Goal: Task Accomplishment & Management: Complete application form

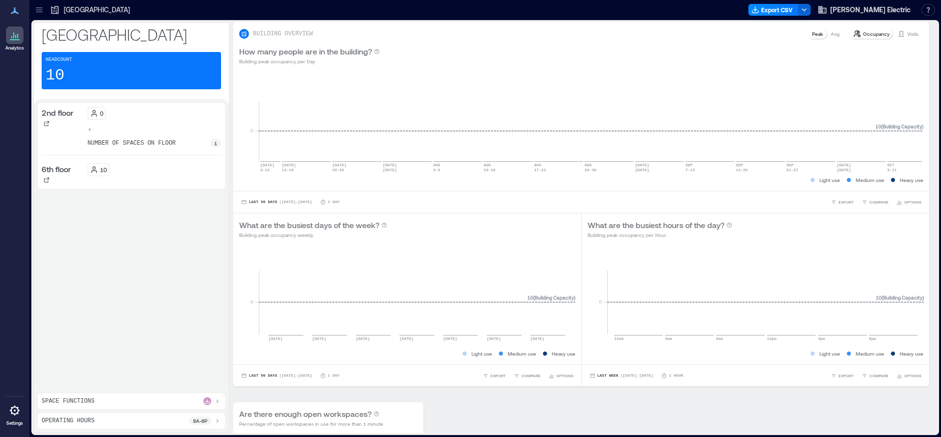
click at [15, 38] on icon at bounding box center [15, 35] width 12 height 12
click at [69, 11] on p "[GEOGRAPHIC_DATA]" at bounding box center [97, 10] width 66 height 10
click at [40, 11] on icon at bounding box center [39, 10] width 10 height 10
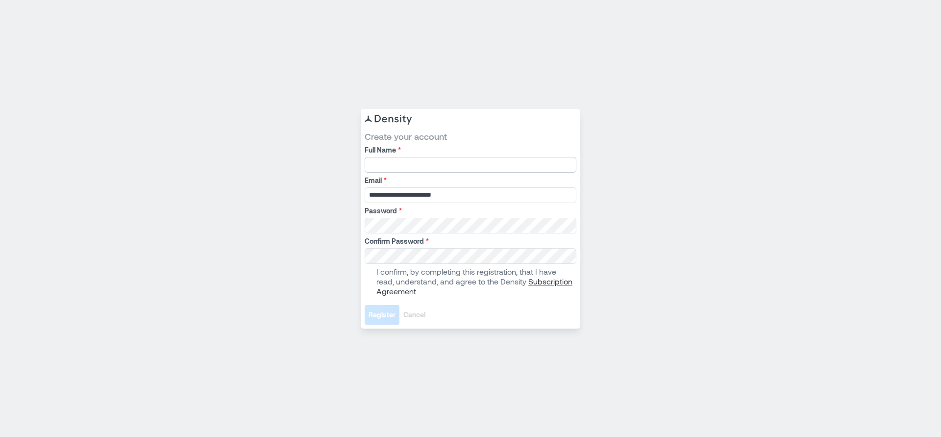
click at [402, 163] on input "Full Name *" at bounding box center [471, 165] width 212 height 16
type input "**********"
click at [372, 279] on span at bounding box center [369, 281] width 8 height 8
click at [382, 313] on span "Register" at bounding box center [382, 315] width 27 height 10
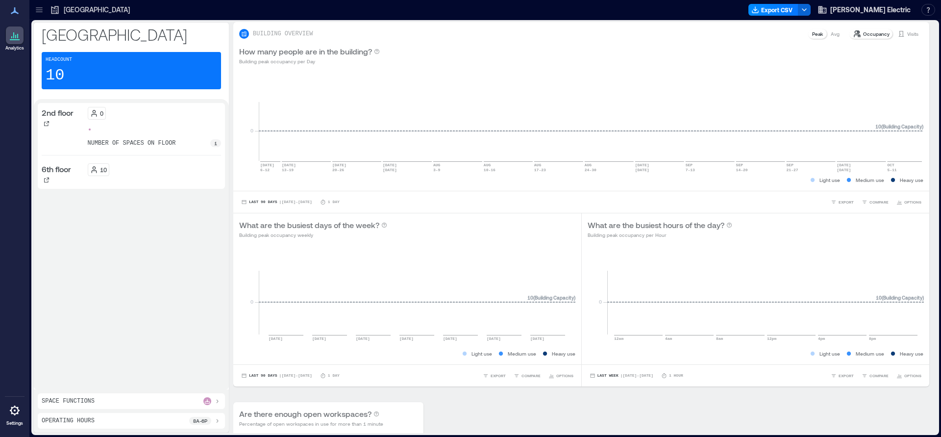
click at [42, 7] on icon at bounding box center [39, 7] width 6 height 1
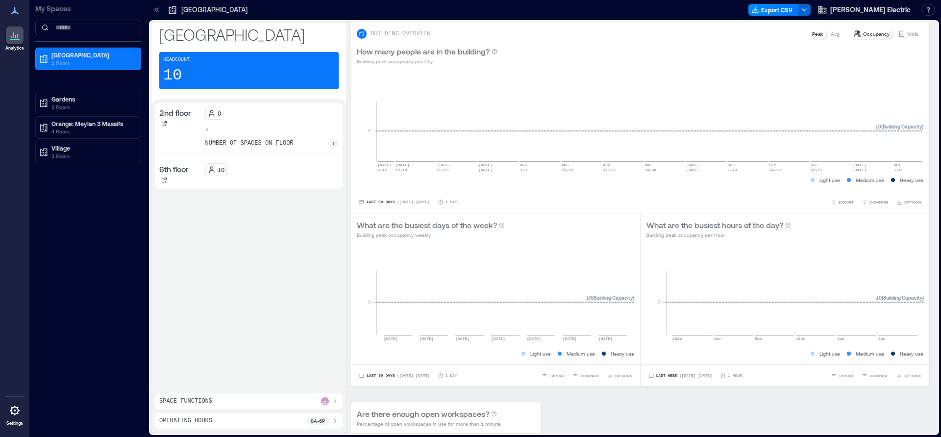
click at [192, 10] on p "[GEOGRAPHIC_DATA]" at bounding box center [214, 10] width 66 height 10
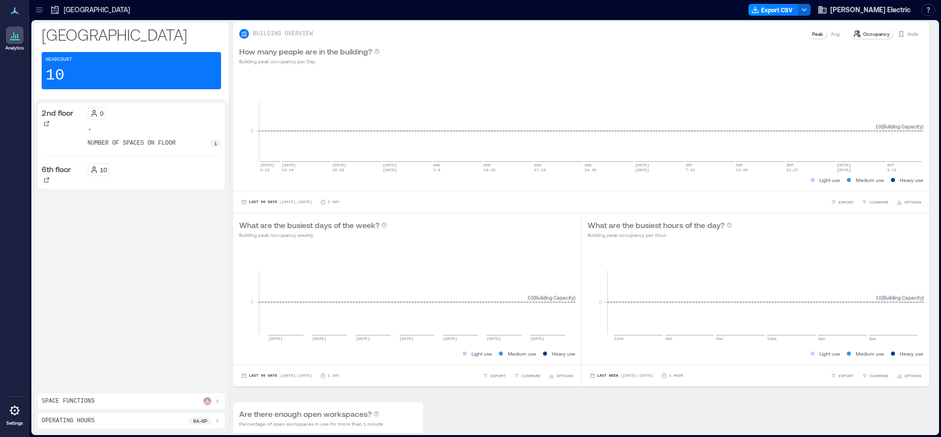
click at [41, 10] on icon at bounding box center [39, 10] width 10 height 10
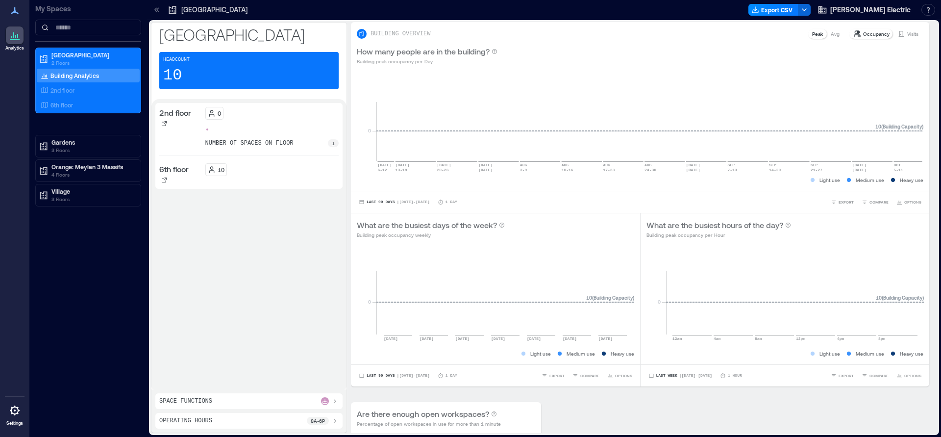
click at [204, 248] on div "2nd floor 0 number of spaces on floor 1 6th floor 10" at bounding box center [248, 244] width 187 height 282
